Goal: Find specific page/section: Find specific page/section

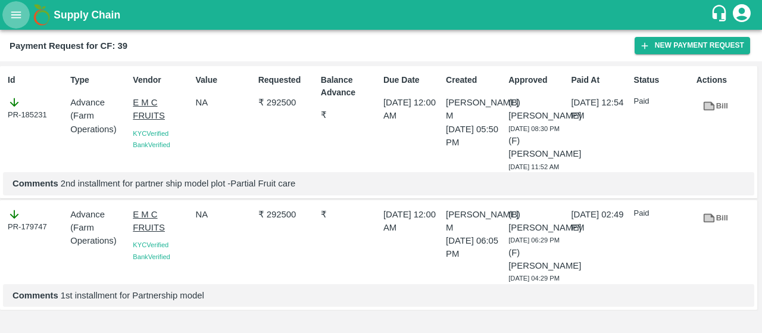
click at [17, 23] on button "open drawer" at bounding box center [15, 14] width 27 height 27
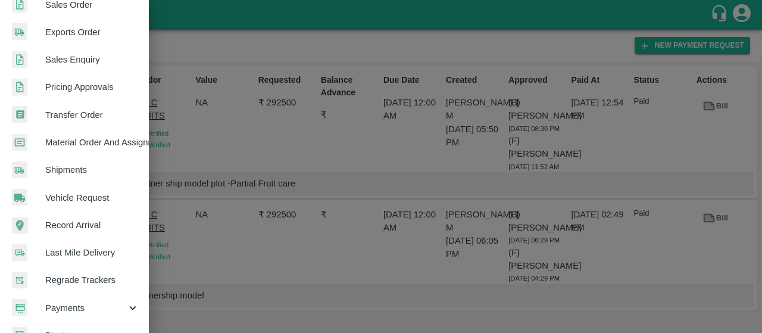
scroll to position [345, 0]
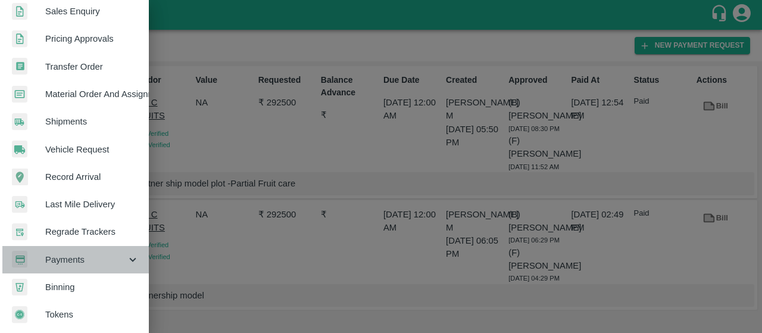
click at [97, 258] on span "Payments" at bounding box center [85, 259] width 81 height 13
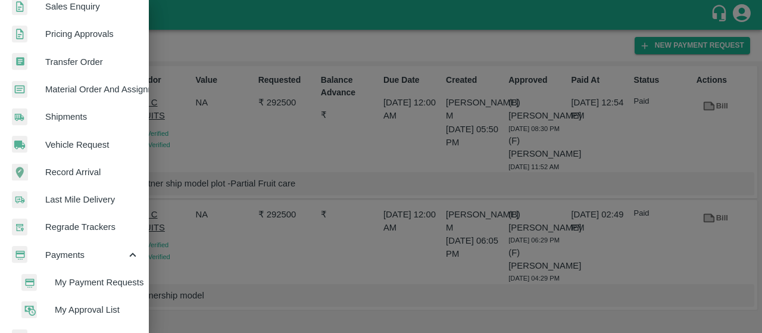
click at [70, 277] on span "My Payment Requests" at bounding box center [97, 282] width 85 height 13
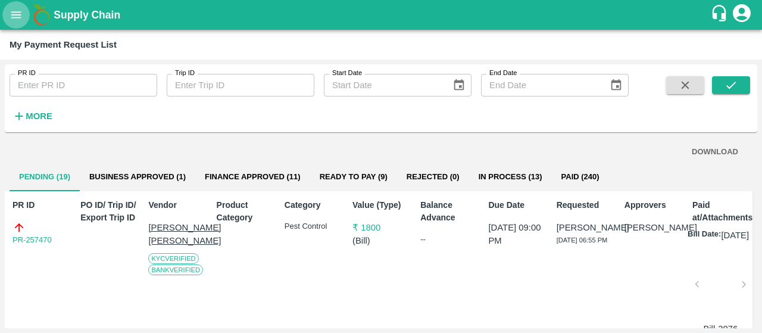
click at [21, 13] on icon "open drawer" at bounding box center [16, 14] width 13 height 13
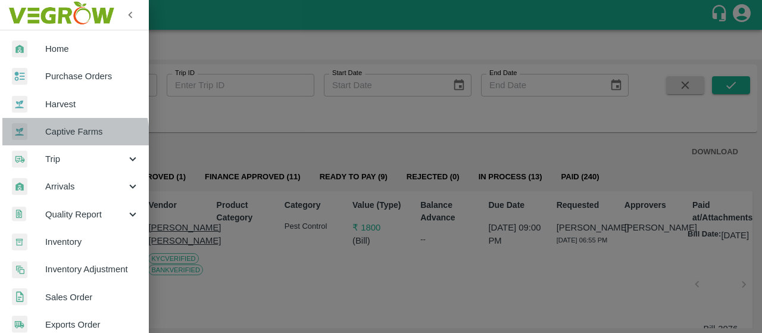
click at [51, 138] on span "Captive Farms" at bounding box center [92, 131] width 94 height 13
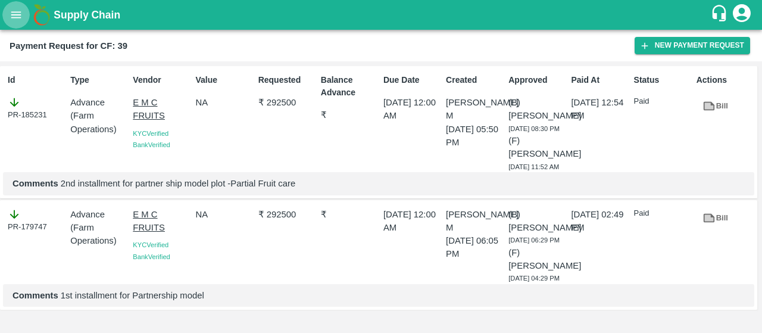
click at [23, 18] on button "open drawer" at bounding box center [15, 14] width 27 height 27
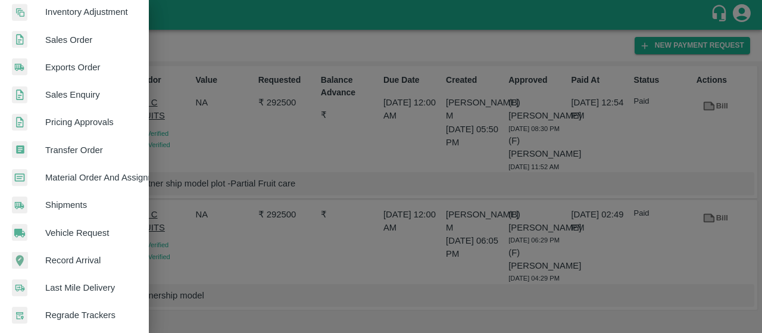
scroll to position [345, 0]
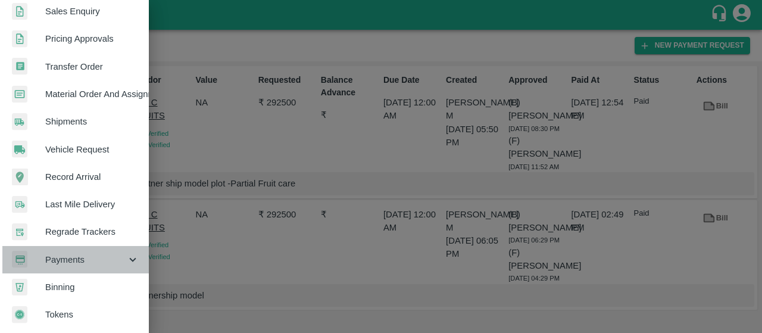
click at [96, 254] on span "Payments" at bounding box center [85, 259] width 81 height 13
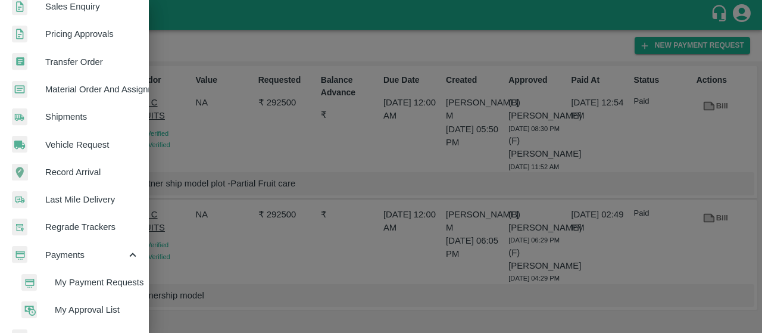
click at [64, 277] on span "My Payment Requests" at bounding box center [97, 282] width 85 height 13
